Goal: Information Seeking & Learning: Learn about a topic

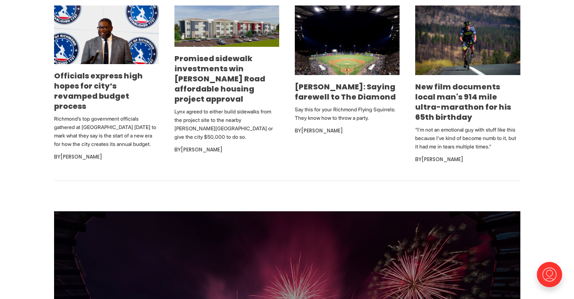
scroll to position [546, 0]
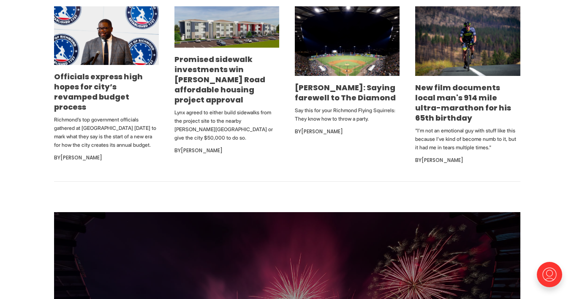
click at [288, 161] on ul "Officials express high hopes for city’s revamped budget process [PERSON_NAME]’s…" at bounding box center [287, 86] width 466 height 160
click at [299, 161] on li "[PERSON_NAME]: Saying farewell to The Diamond Say this for your Richmond Flying…" at bounding box center [347, 86] width 105 height 160
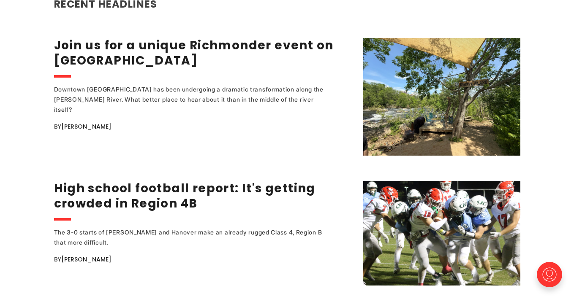
scroll to position [1070, 0]
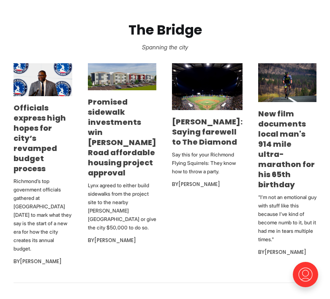
scroll to position [478, 0]
